Goal: Find specific page/section: Find specific page/section

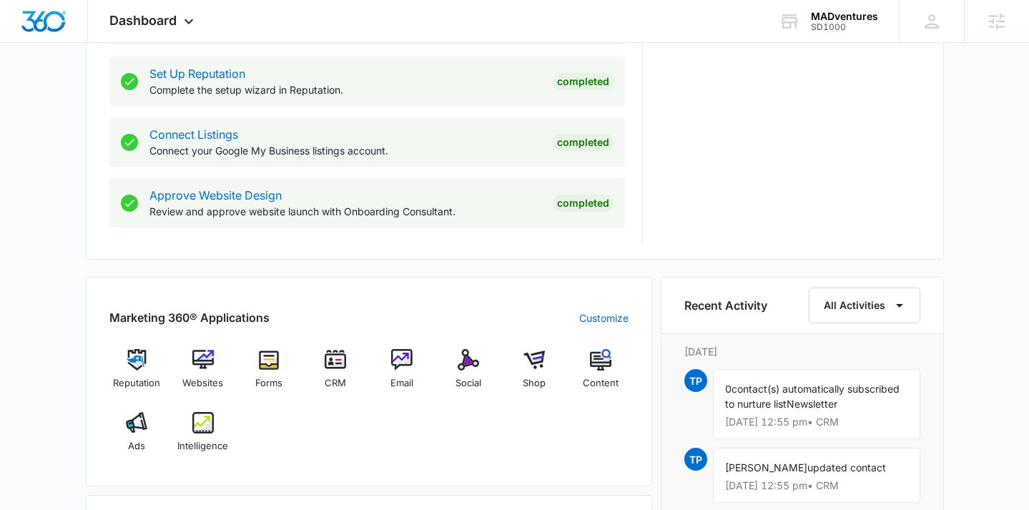
scroll to position [788, 0]
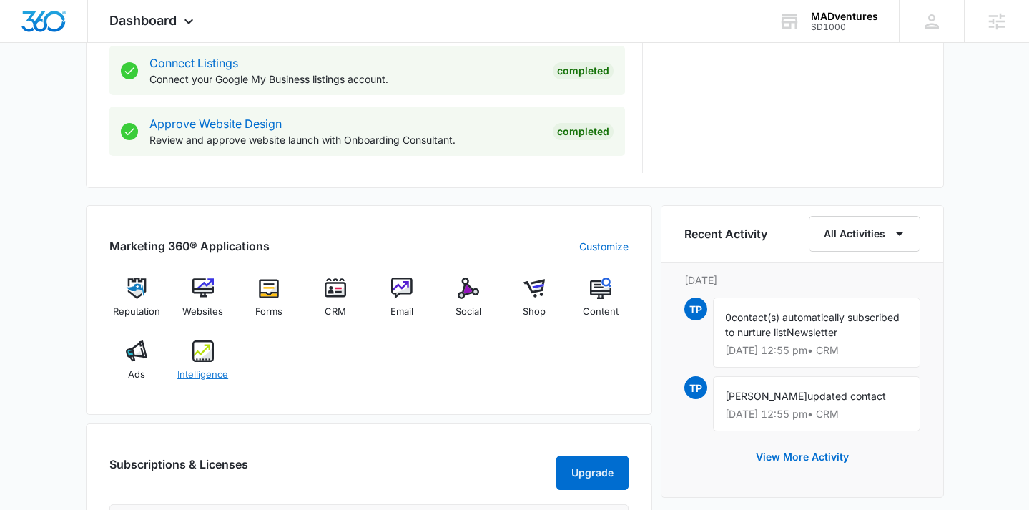
click at [205, 353] on img at bounding box center [202, 351] width 21 height 21
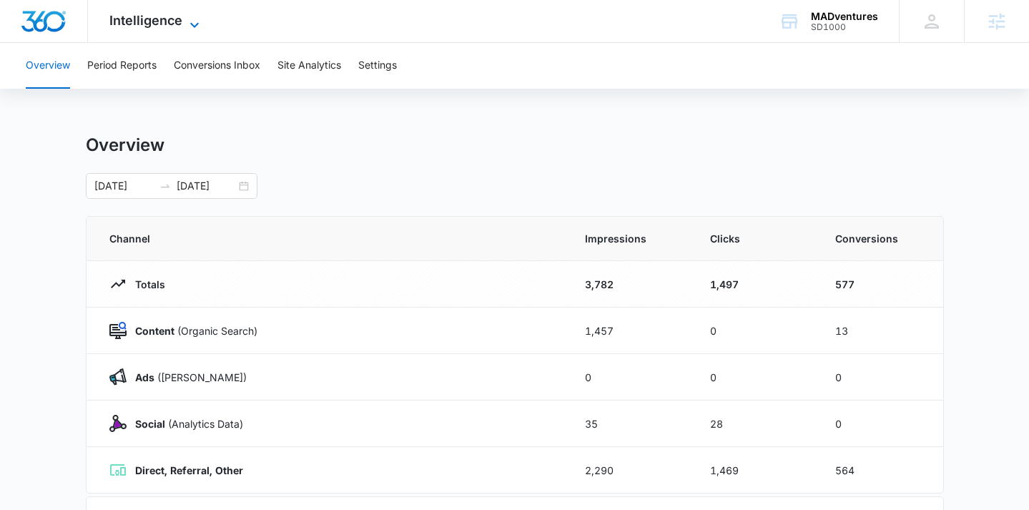
click at [150, 25] on span "Intelligence" at bounding box center [145, 20] width 73 height 15
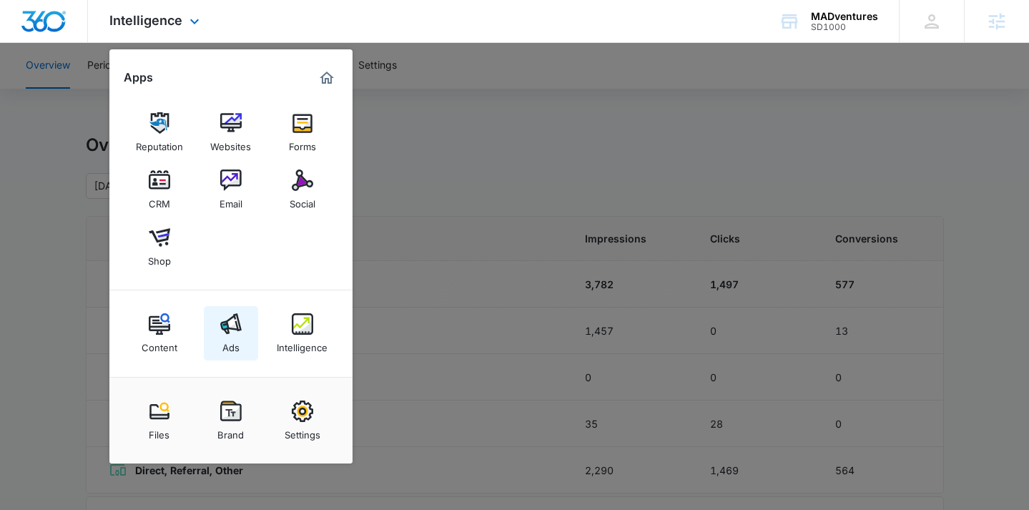
click at [234, 341] on div "Ads" at bounding box center [230, 344] width 17 height 19
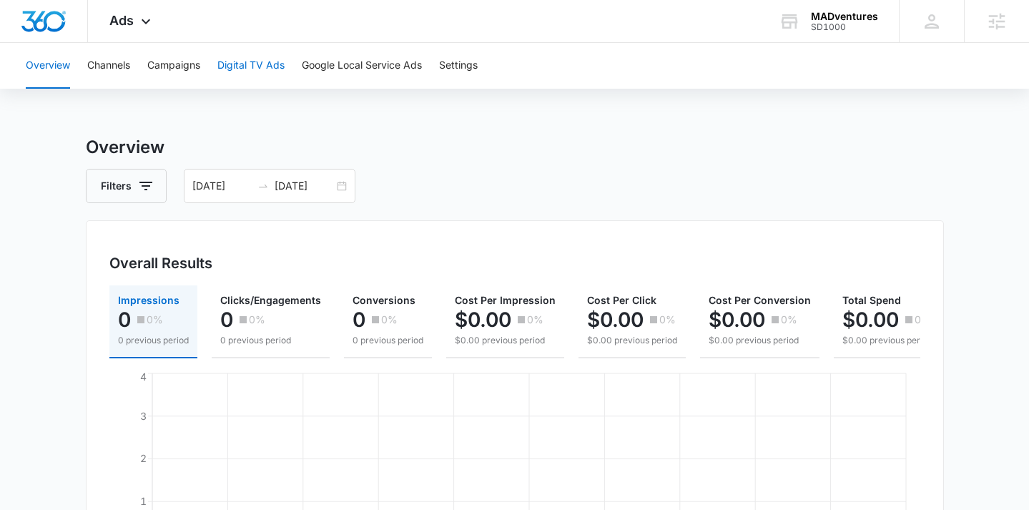
click at [270, 67] on button "Digital TV Ads" at bounding box center [250, 66] width 67 height 46
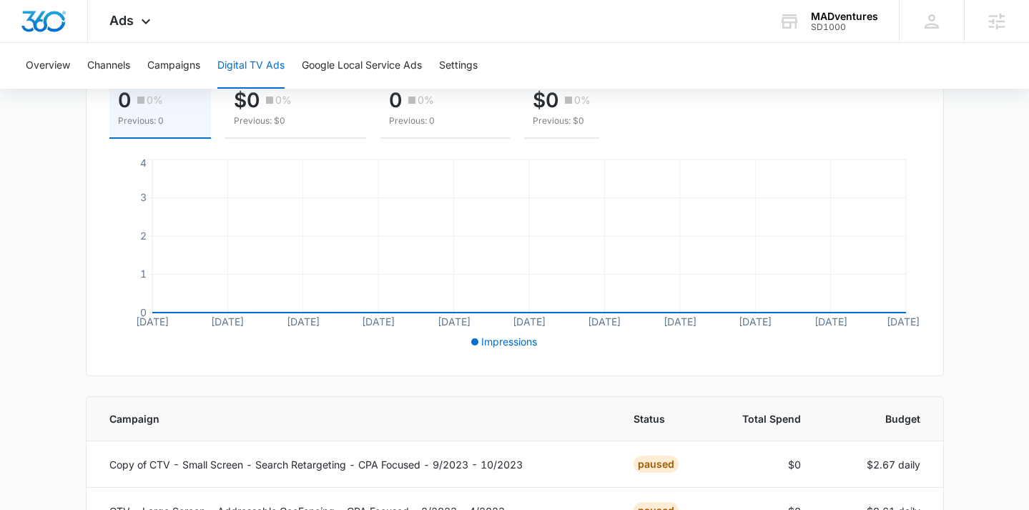
scroll to position [164, 0]
